Goal: Task Accomplishment & Management: Use online tool/utility

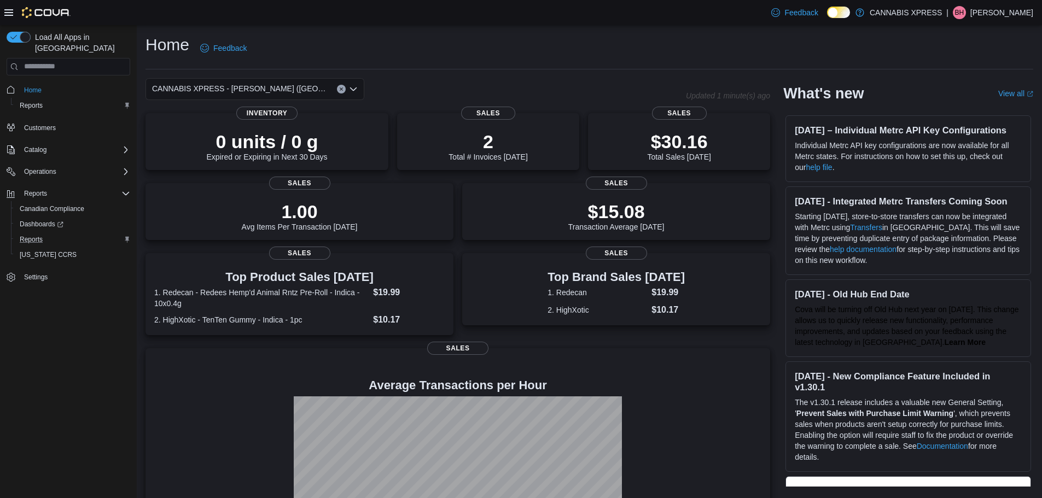
click at [55, 233] on div "Reports" at bounding box center [72, 239] width 115 height 13
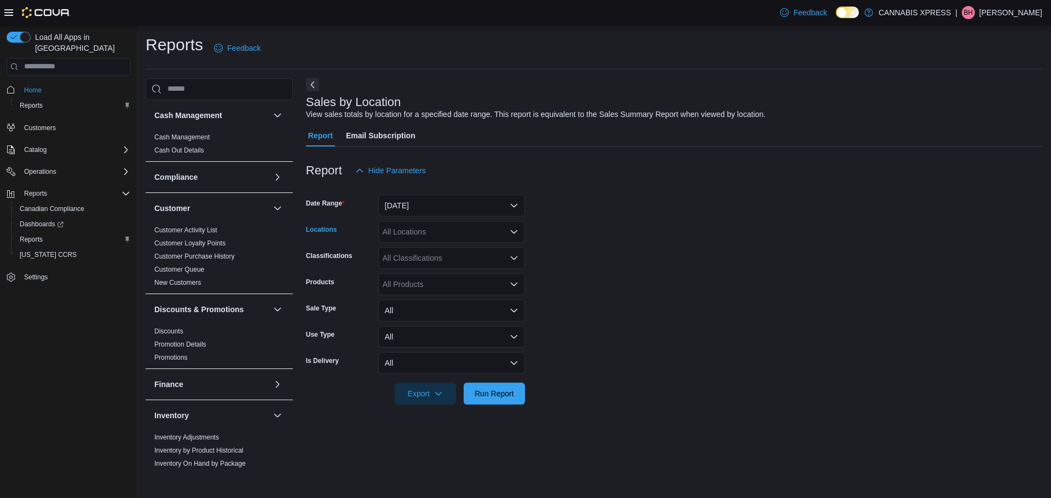
click at [511, 231] on icon "Open list of options" at bounding box center [513, 232] width 9 height 9
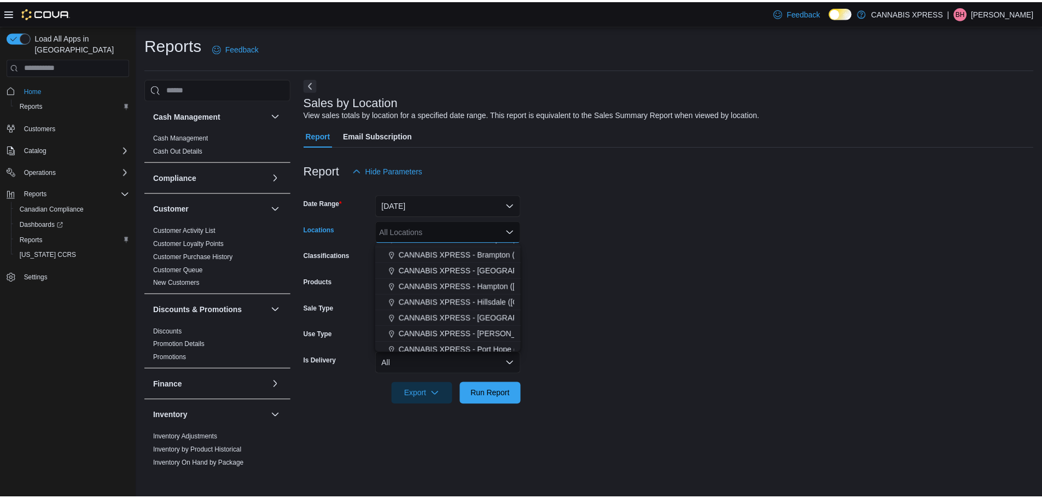
scroll to position [45, 0]
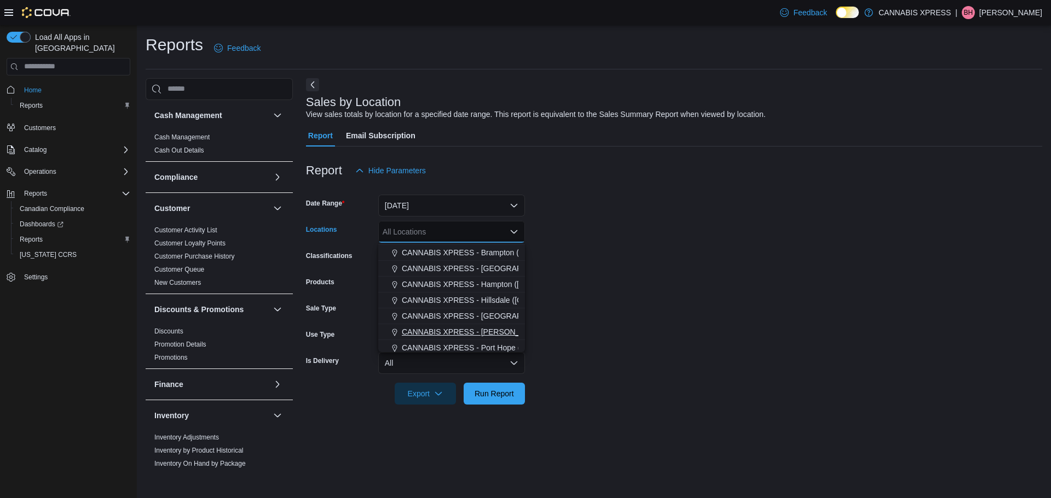
click at [456, 332] on span "CANNABIS XPRESS - [PERSON_NAME] ([GEOGRAPHIC_DATA])" at bounding box center [516, 332] width 229 height 11
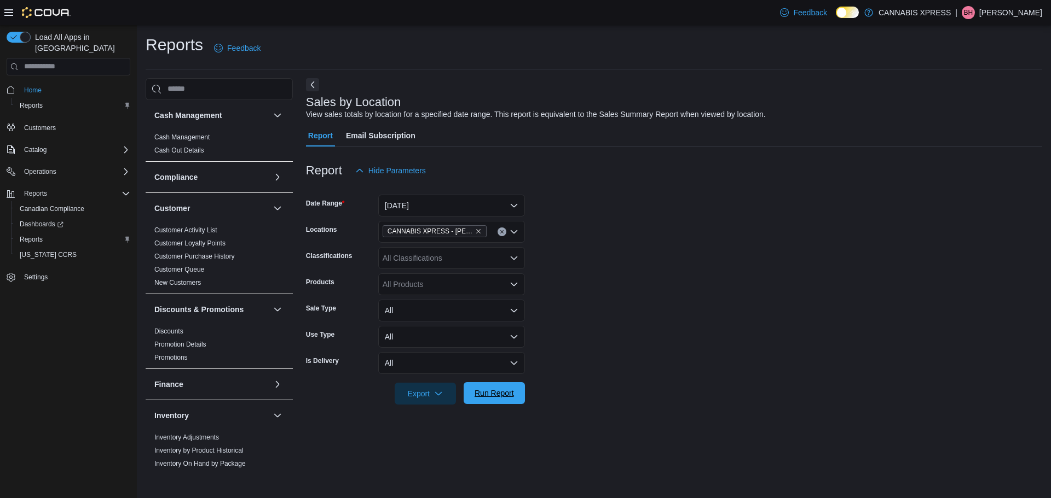
click at [488, 391] on span "Run Report" at bounding box center [493, 393] width 39 height 11
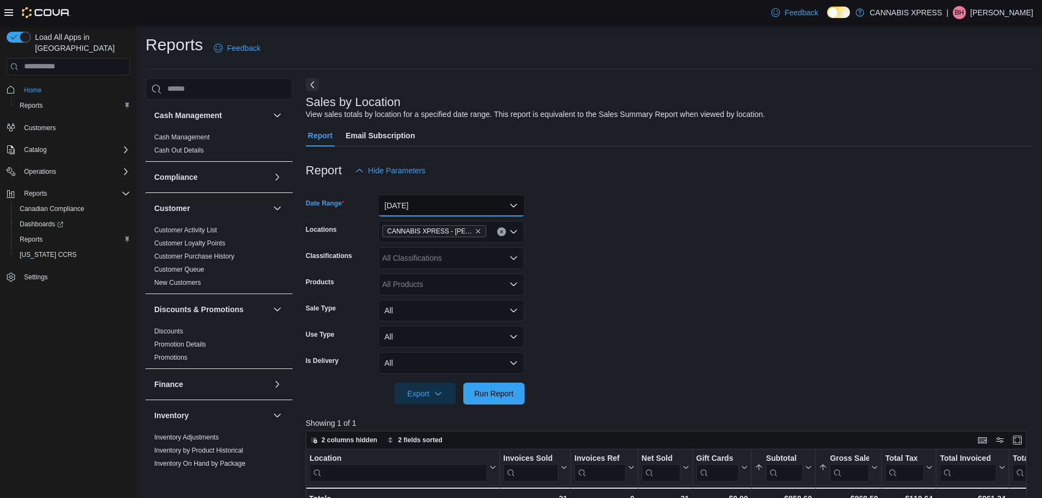
click at [514, 203] on button "[DATE]" at bounding box center [451, 206] width 147 height 22
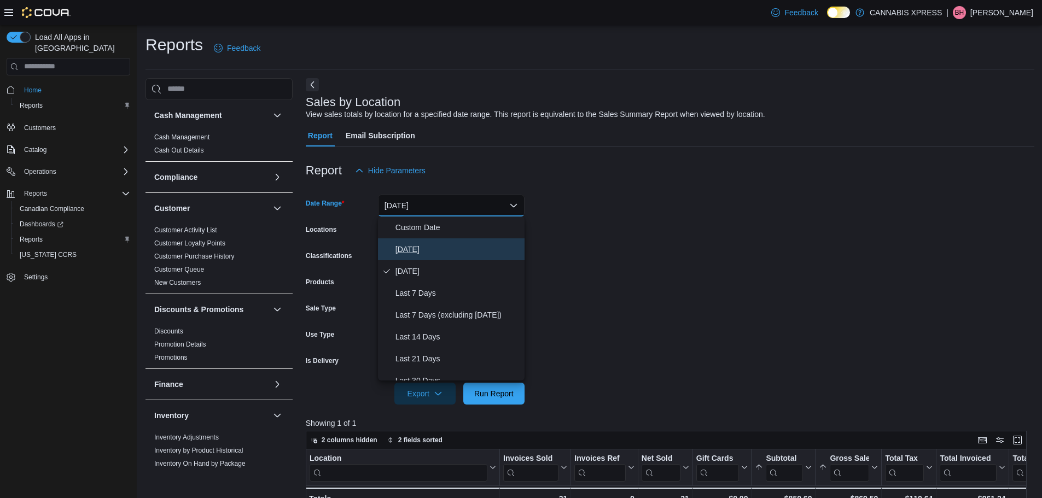
click at [425, 251] on span "[DATE]" at bounding box center [458, 249] width 125 height 13
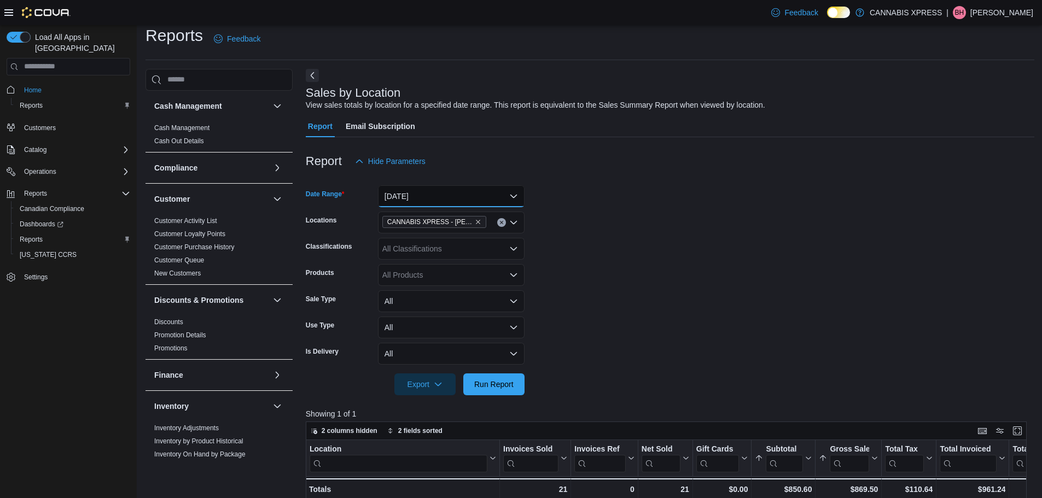
scroll to position [16, 0]
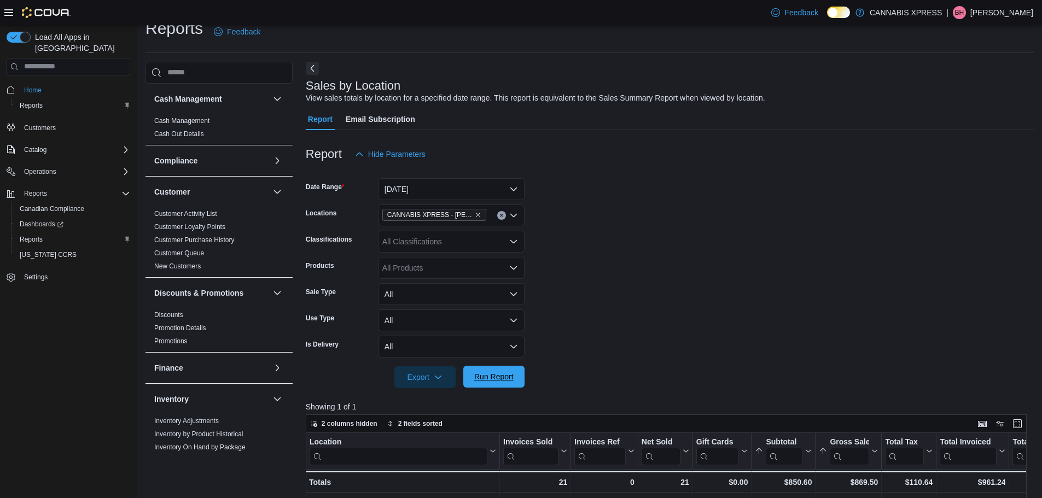
click at [499, 381] on span "Run Report" at bounding box center [493, 377] width 39 height 11
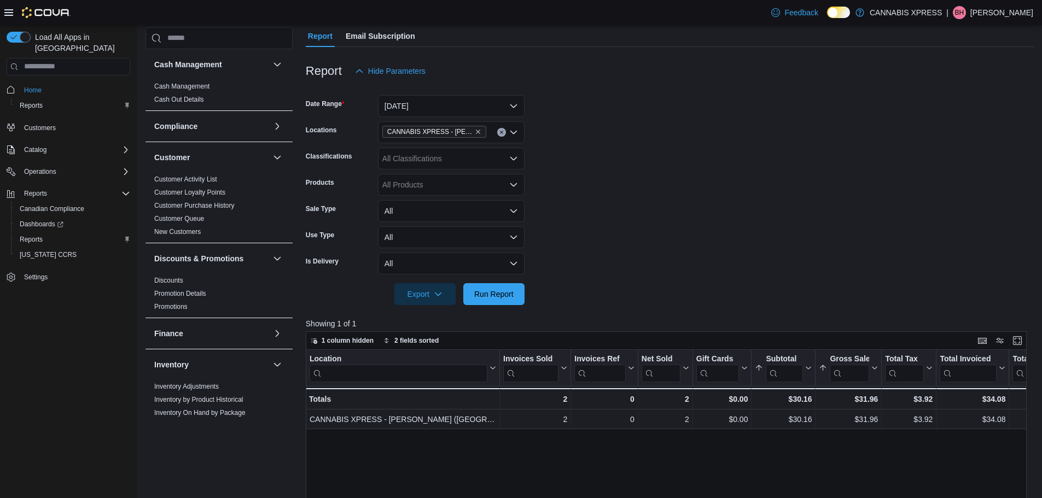
scroll to position [110, 0]
